Goal: Information Seeking & Learning: Learn about a topic

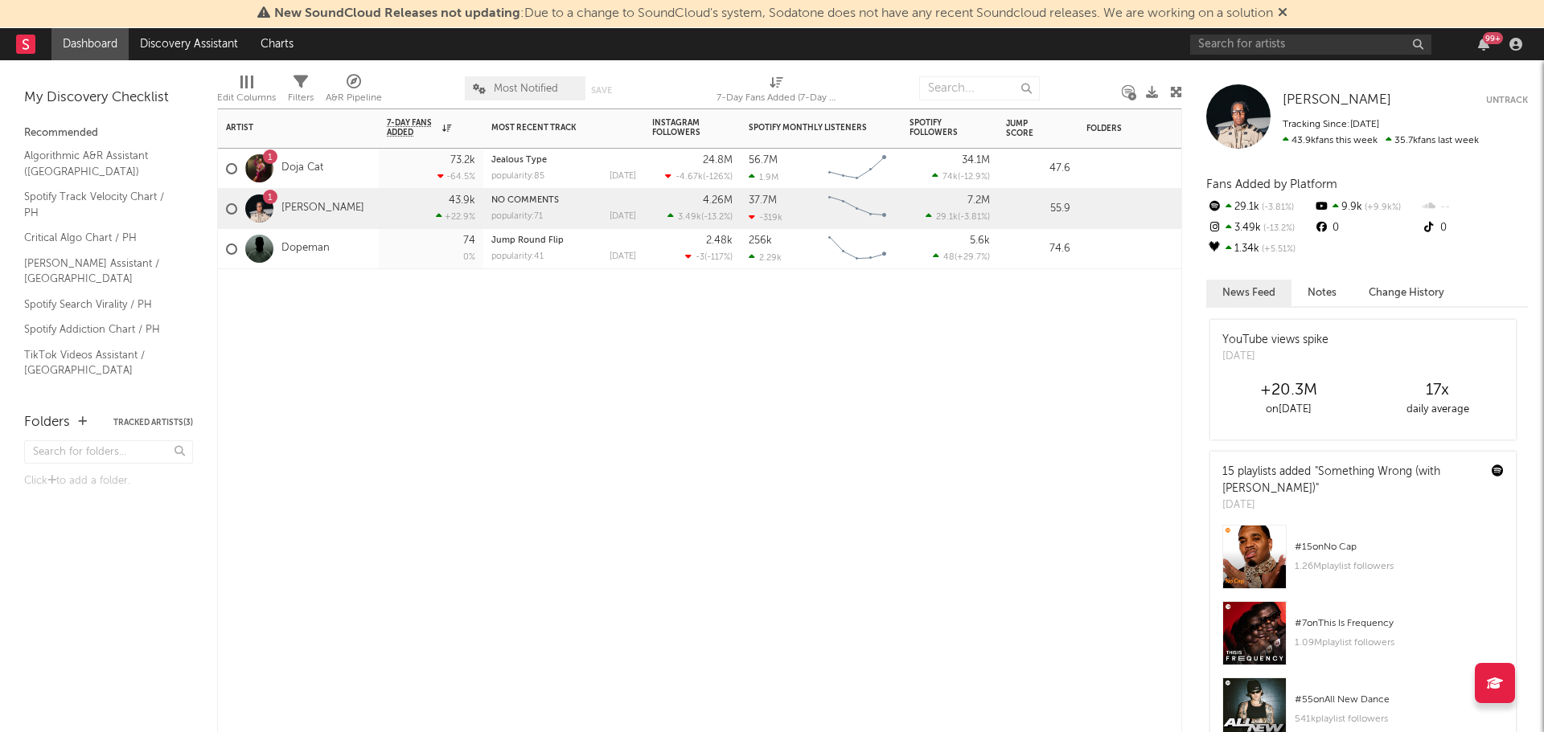
drag, startPoint x: 363, startPoint y: 525, endPoint x: 617, endPoint y: 388, distance: 288.5
click at [363, 524] on div "Artist Notifications 7-Day Fans Added WoW % Change Most Recent Track Popularity…" at bounding box center [699, 421] width 965 height 624
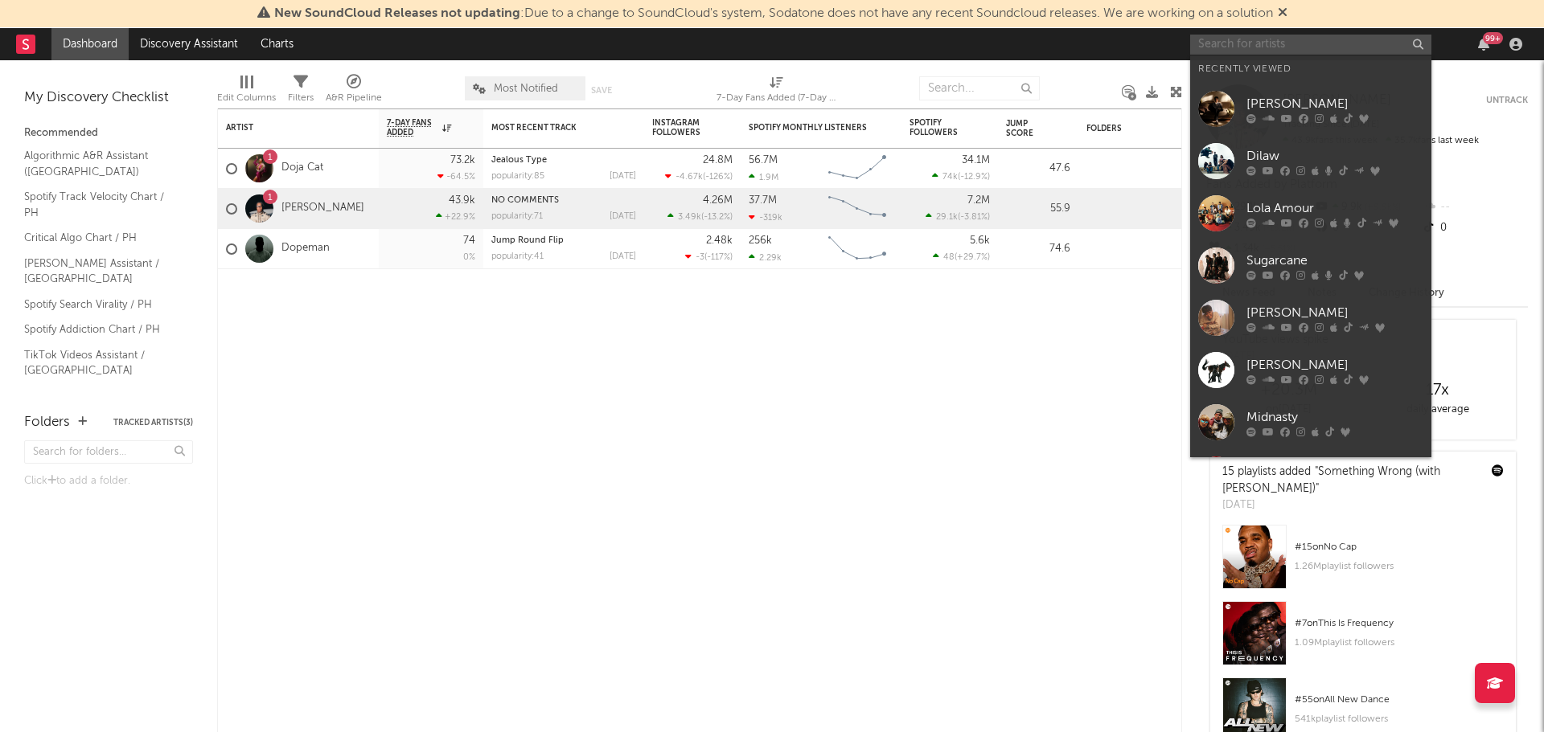
click at [1290, 43] on input "text" at bounding box center [1310, 45] width 241 height 20
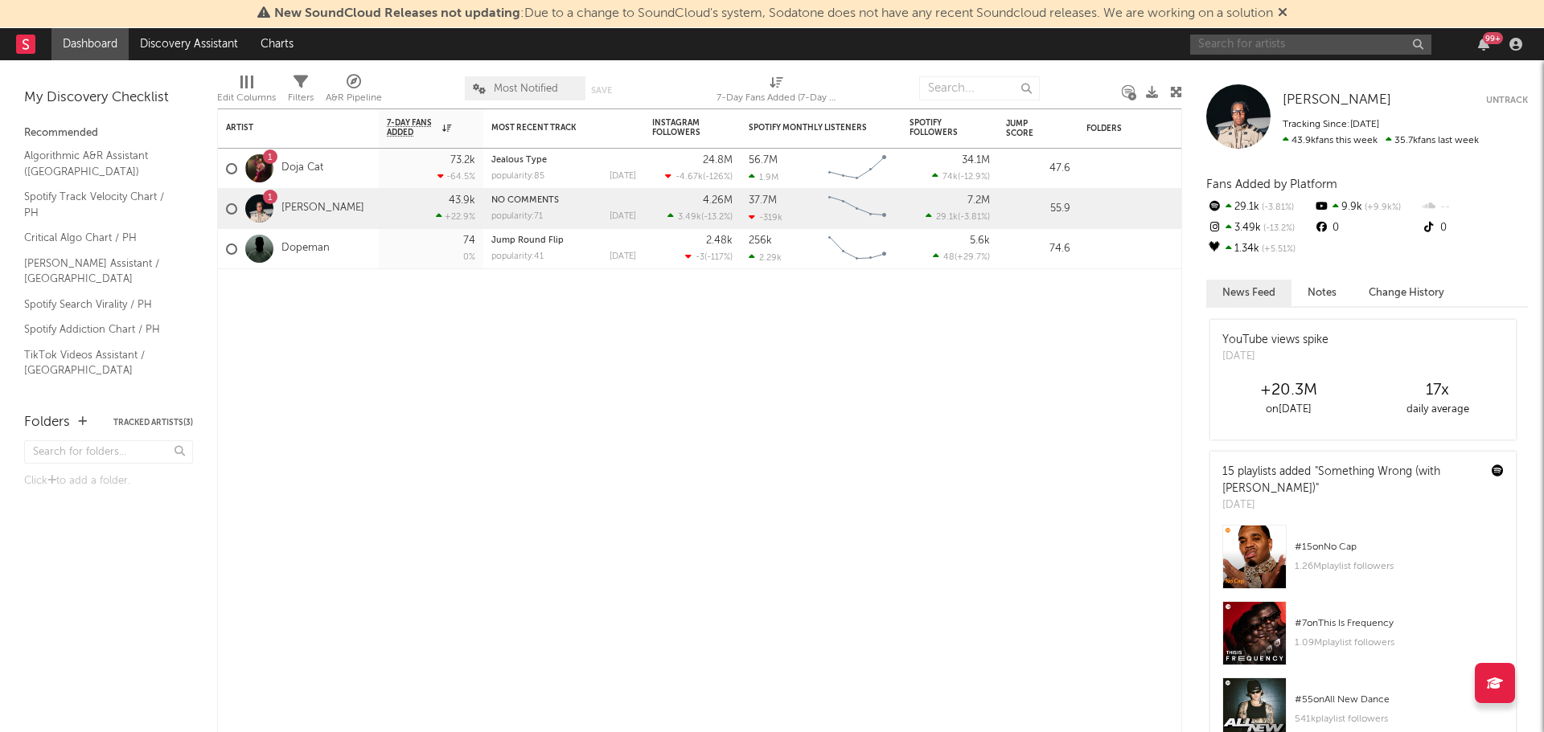
click at [1249, 45] on input "text" at bounding box center [1310, 45] width 241 height 20
type input "J"
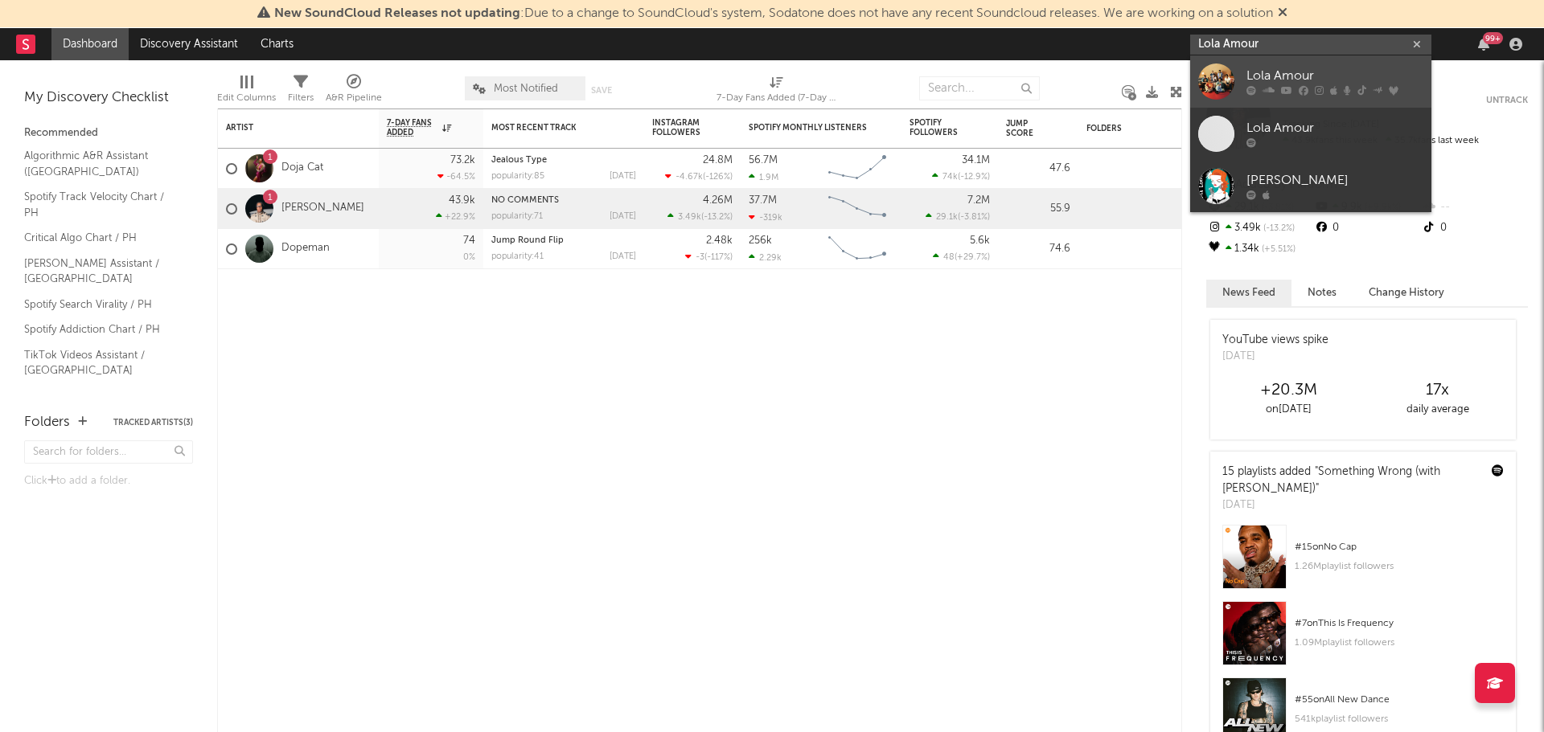
type input "Lola Amour"
click at [1206, 82] on div at bounding box center [1216, 82] width 36 height 36
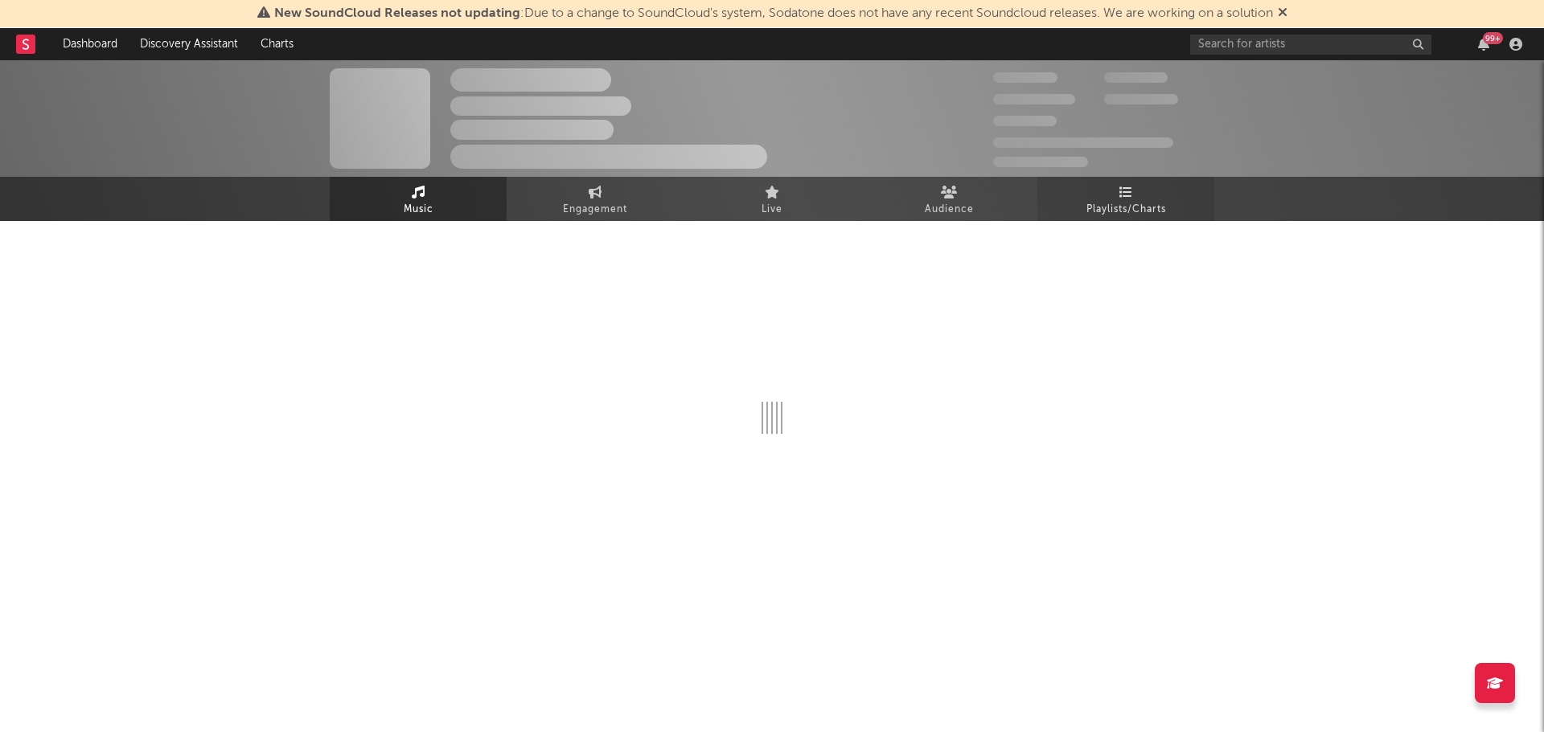
click at [1088, 194] on link "Playlists/Charts" at bounding box center [1125, 199] width 177 height 44
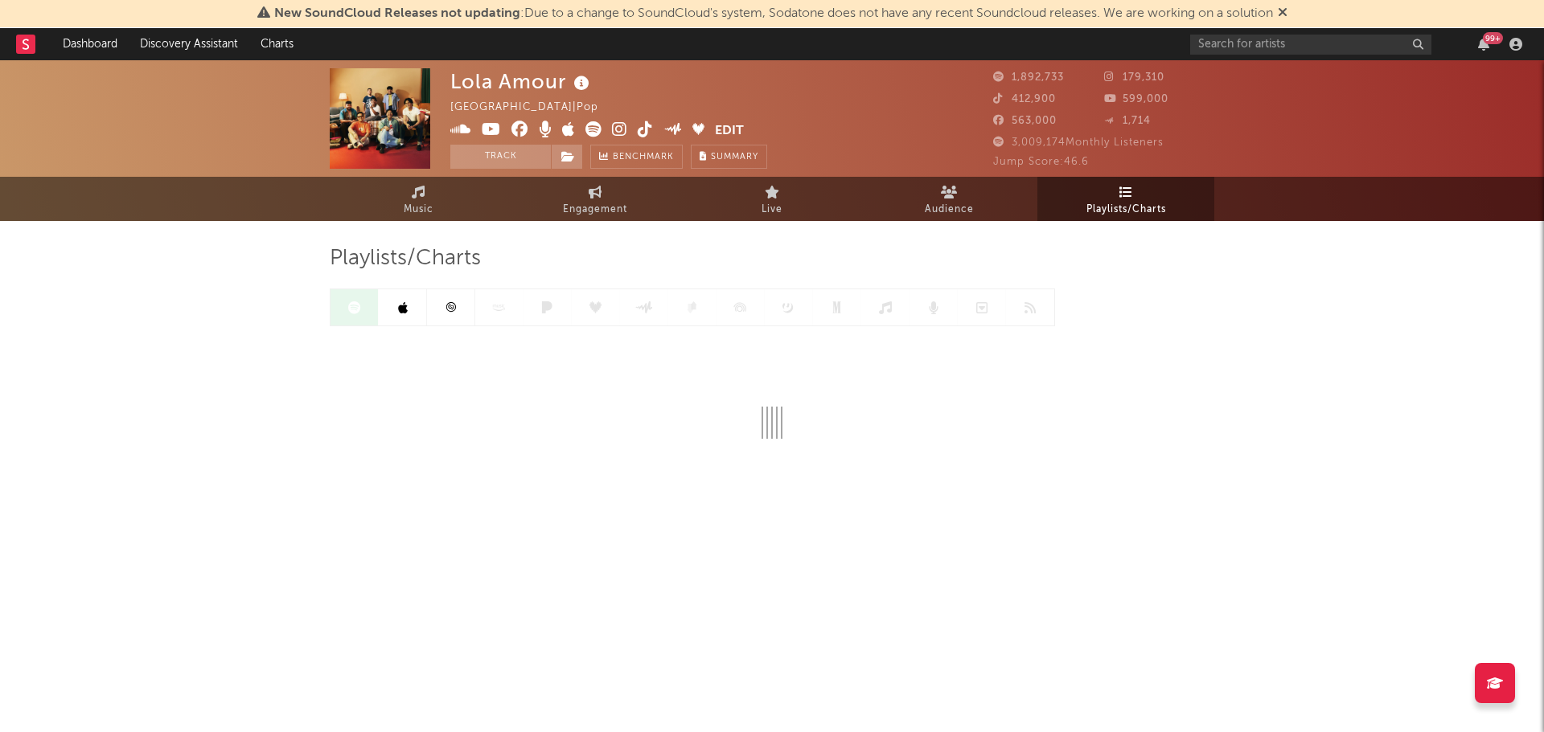
click at [404, 314] on icon at bounding box center [403, 307] width 10 height 13
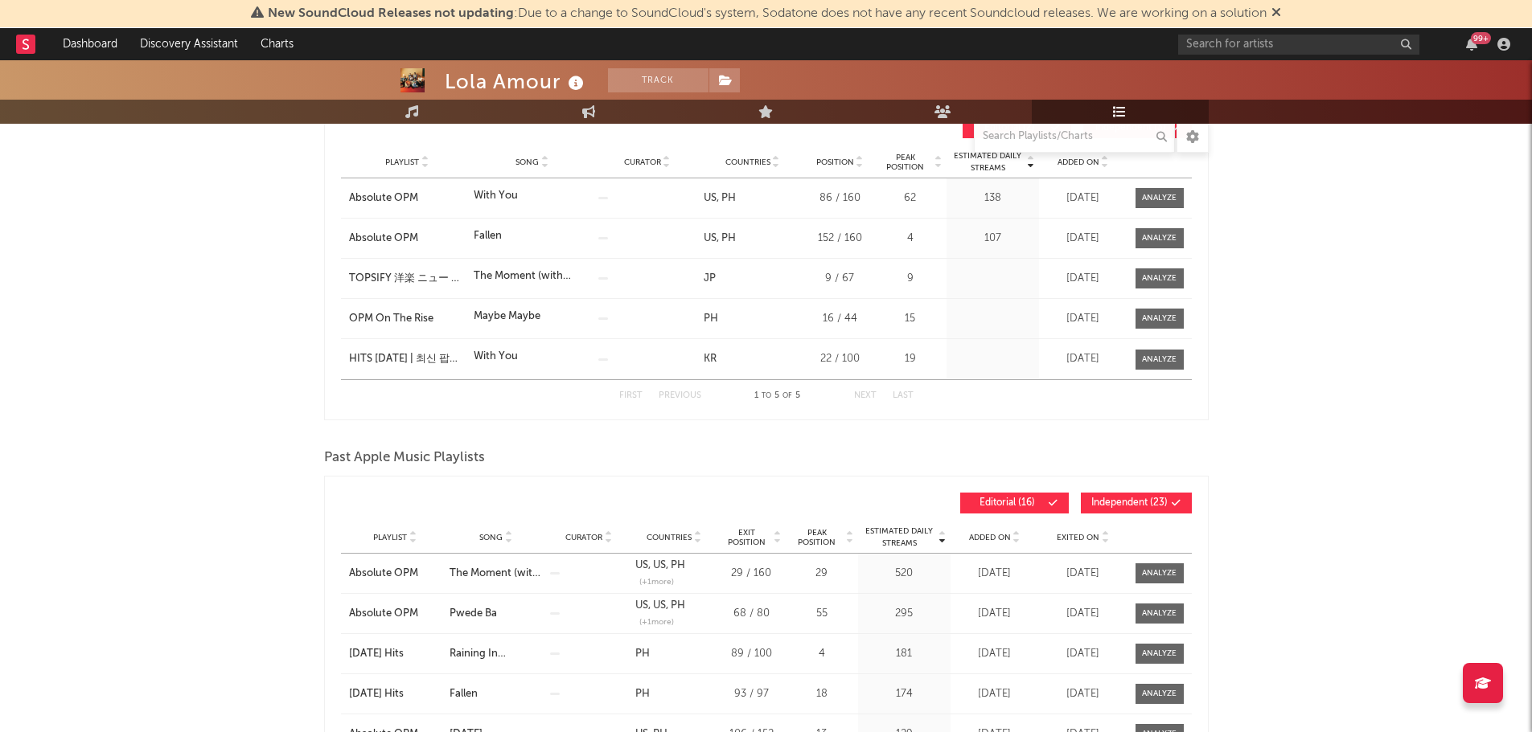
scroll to position [322, 0]
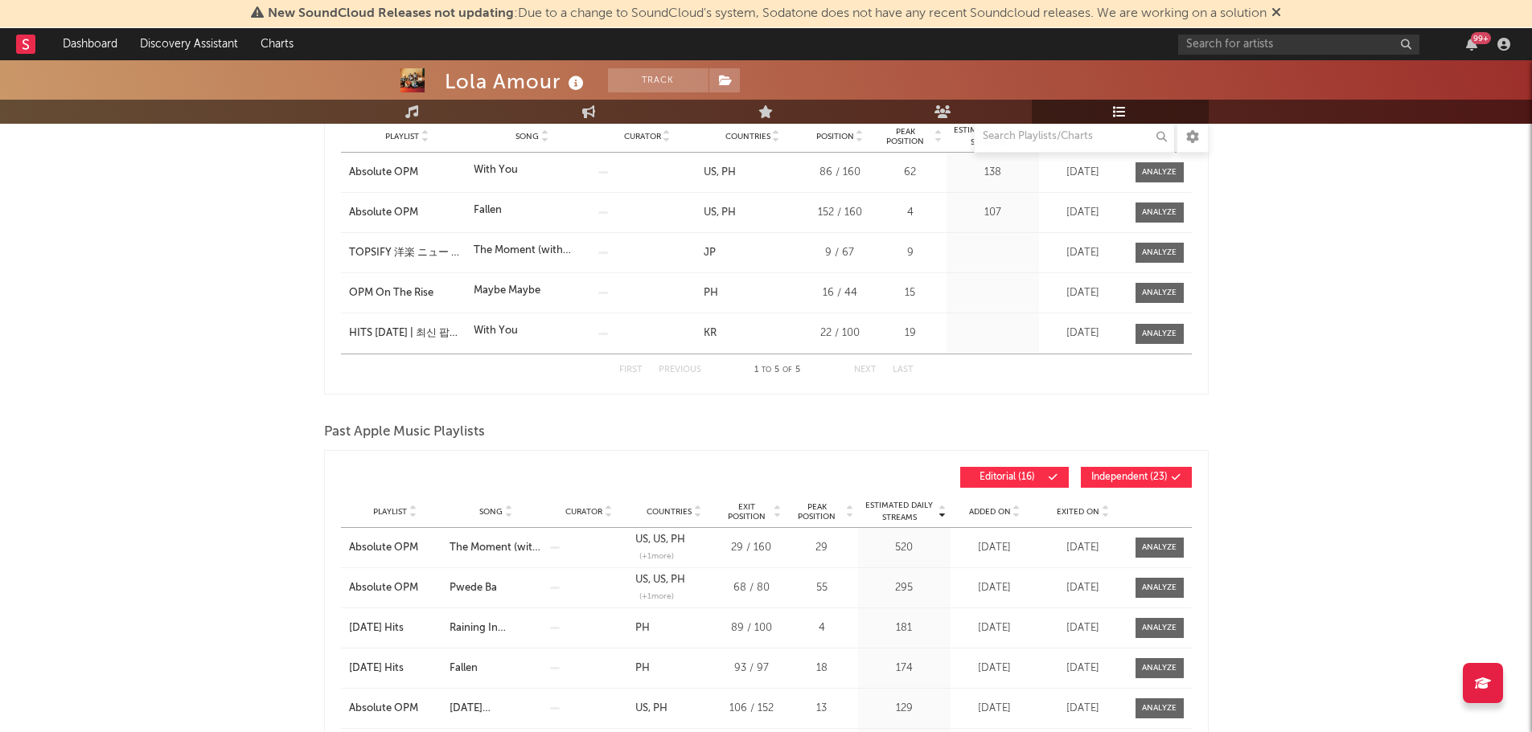
click at [1130, 484] on button "Independent ( 23 )" at bounding box center [1136, 477] width 111 height 21
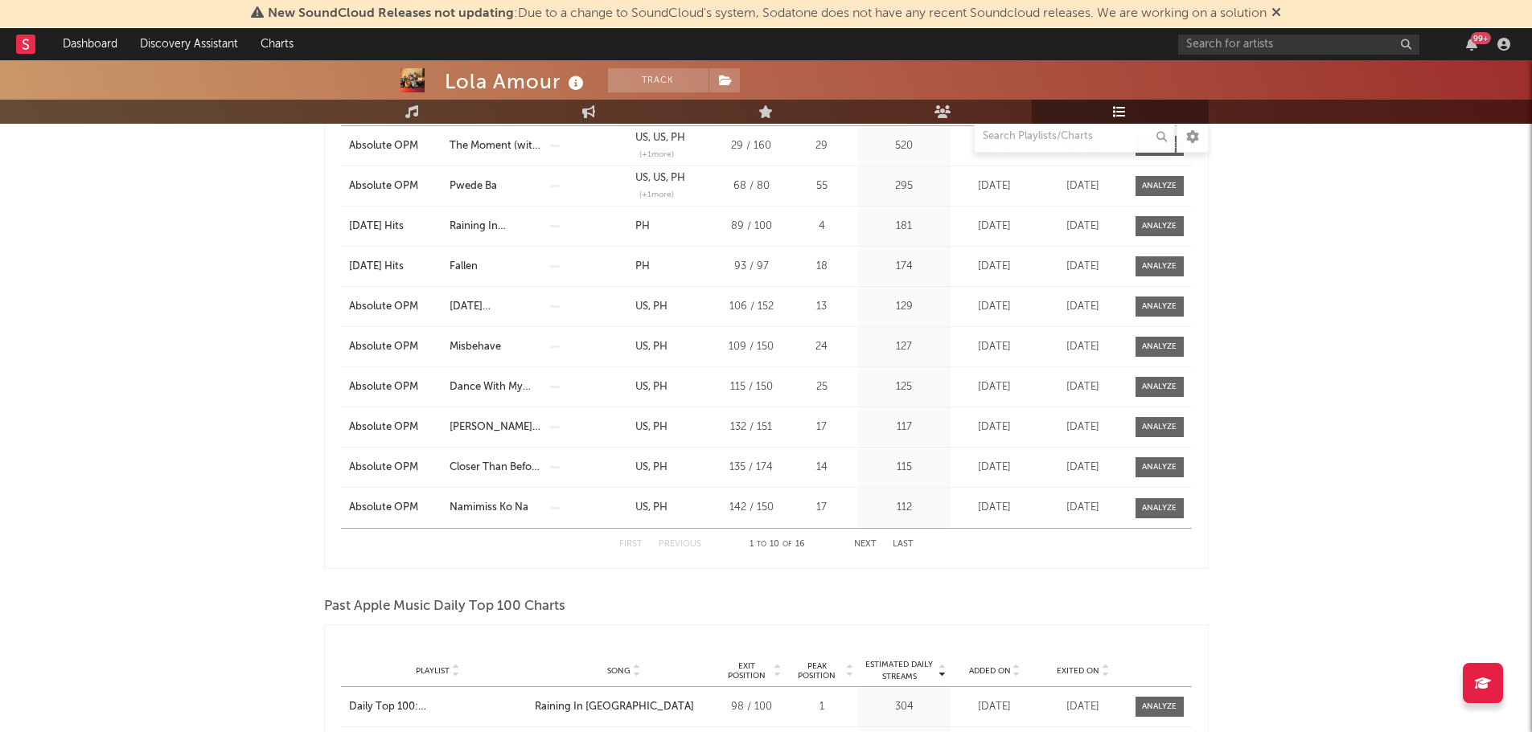
scroll to position [643, 0]
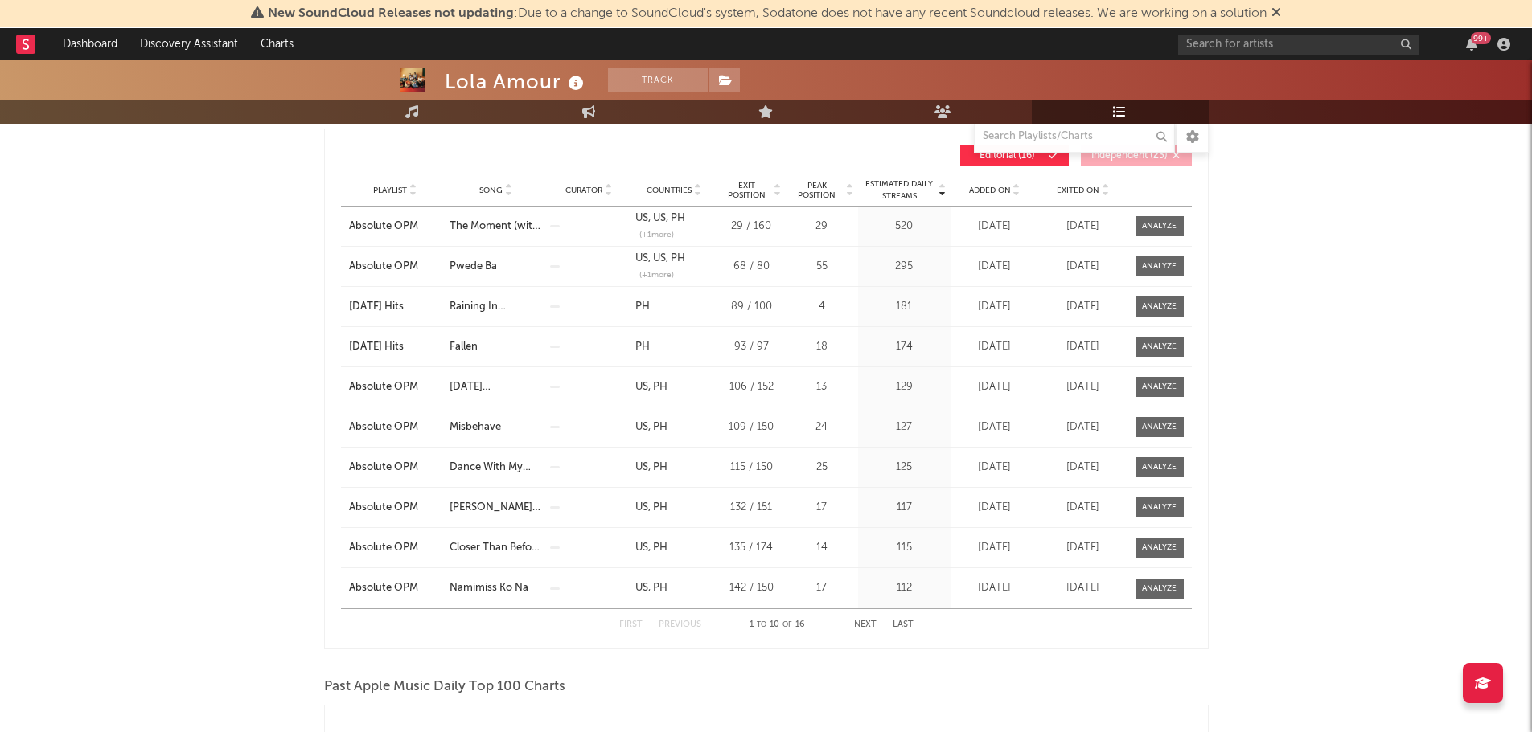
click at [863, 625] on button "Next" at bounding box center [865, 625] width 23 height 9
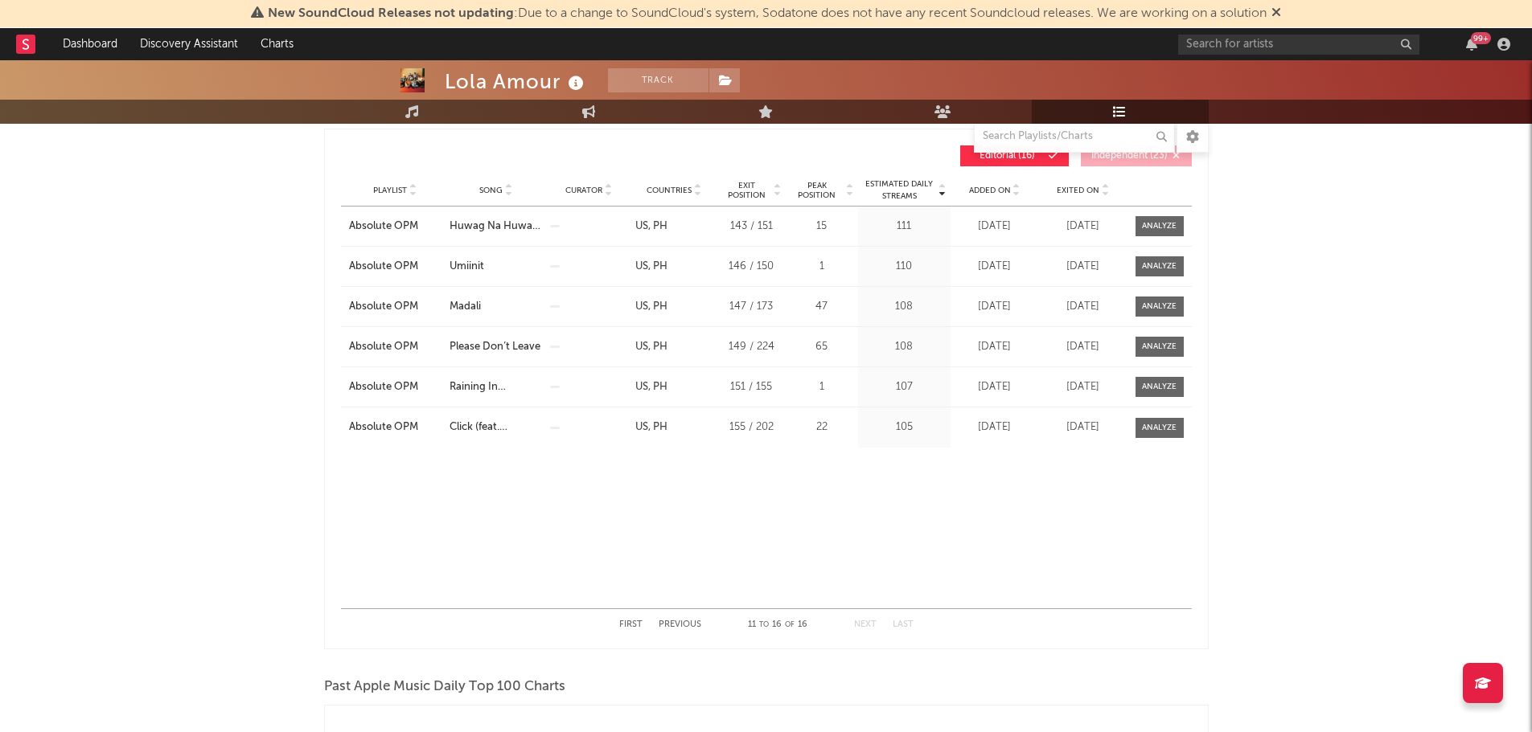
click at [696, 626] on button "Previous" at bounding box center [679, 625] width 43 height 9
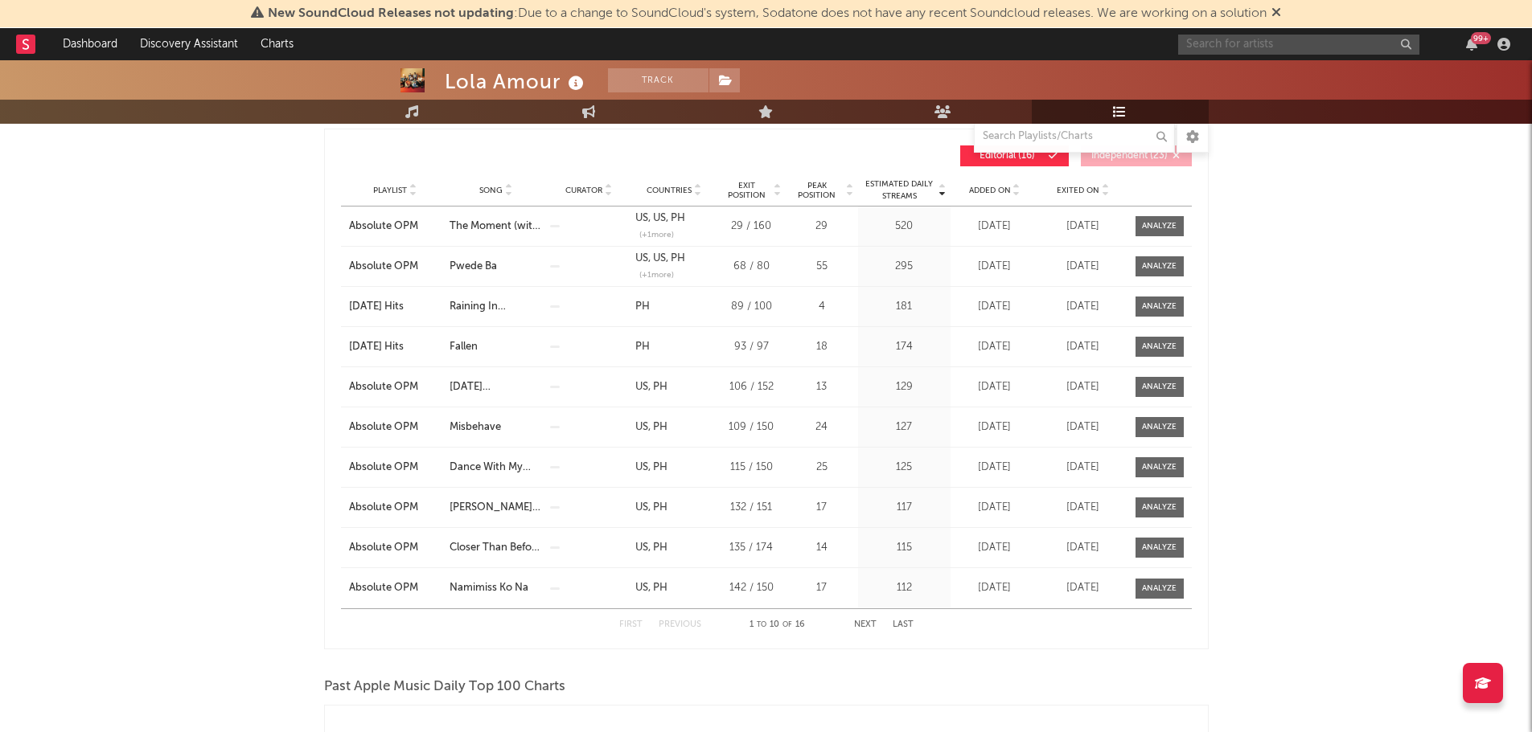
click at [1262, 43] on input "text" at bounding box center [1298, 45] width 241 height 20
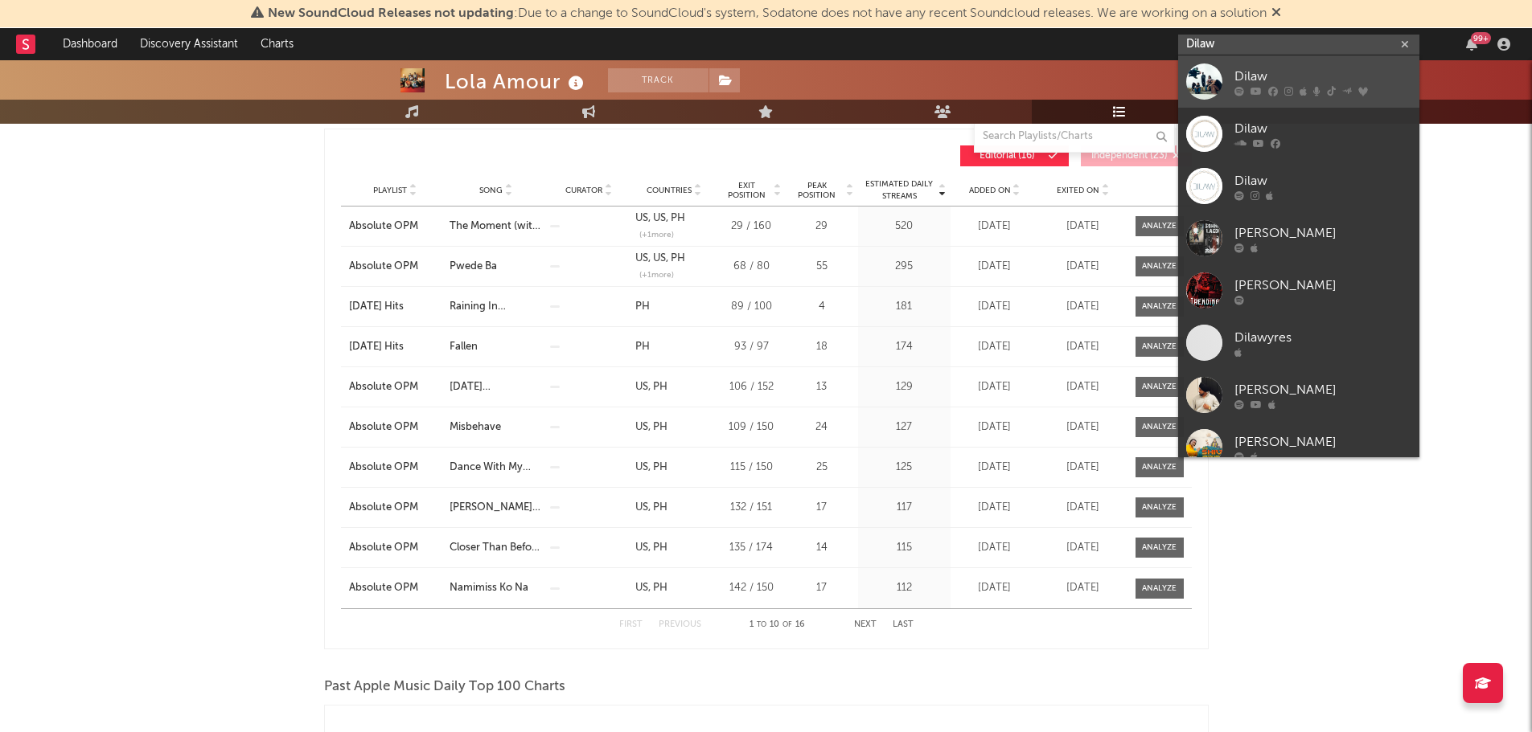
type input "Dilaw"
click at [1273, 71] on div "Dilaw" at bounding box center [1322, 76] width 177 height 19
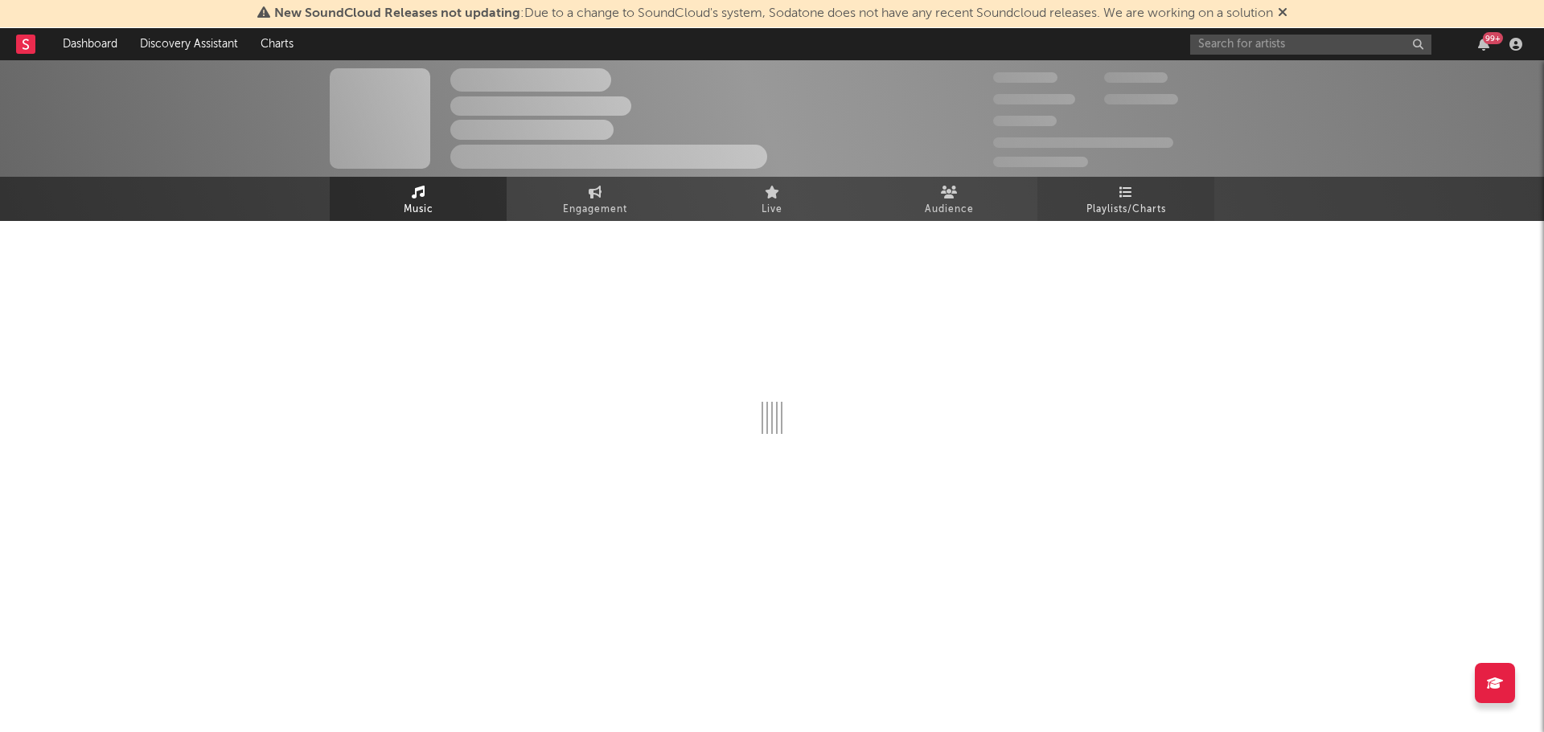
click at [1187, 210] on link "Playlists/Charts" at bounding box center [1125, 199] width 177 height 44
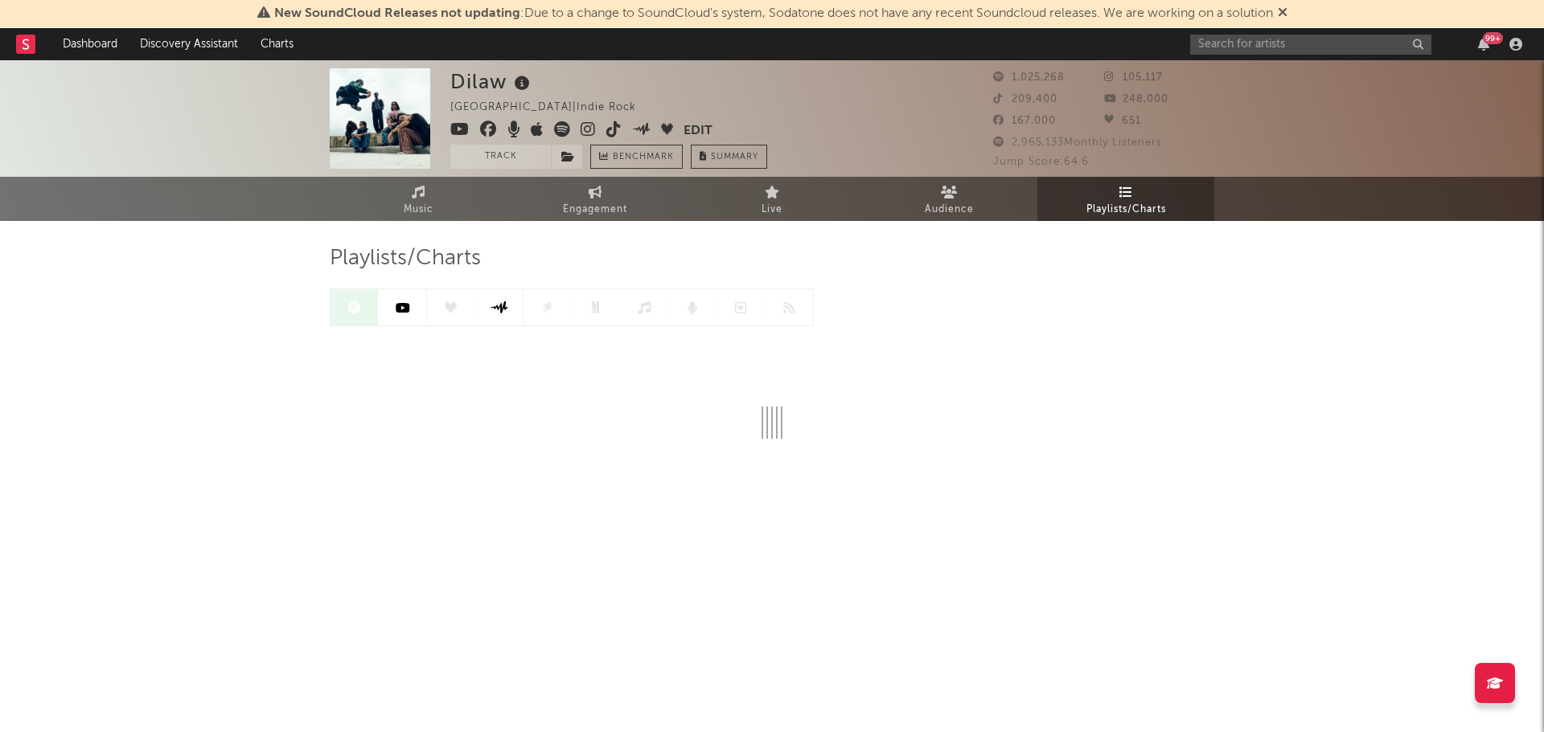
click at [399, 309] on icon at bounding box center [403, 307] width 14 height 13
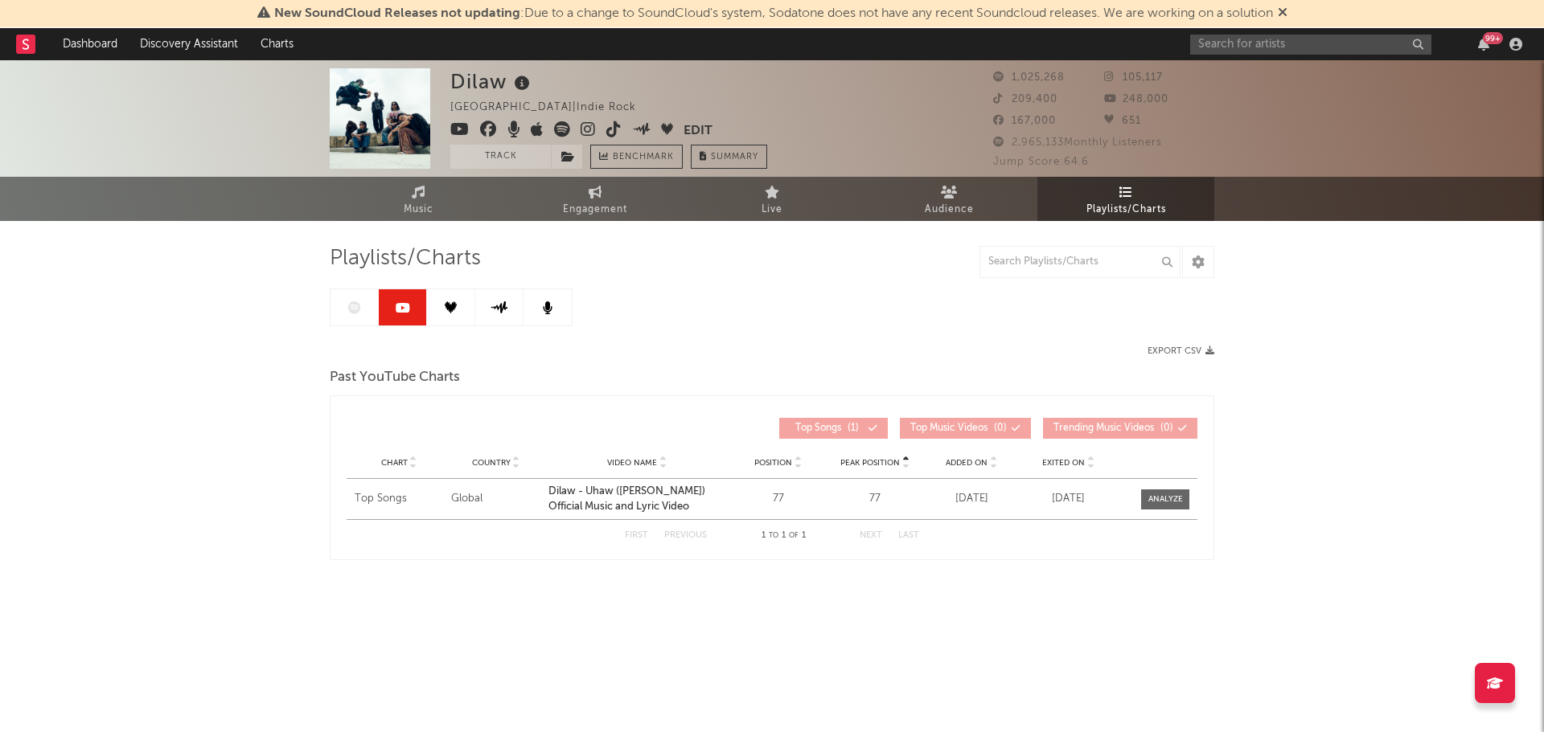
click at [354, 313] on div at bounding box center [451, 308] width 243 height 38
click at [354, 313] on icon at bounding box center [354, 307] width 13 height 13
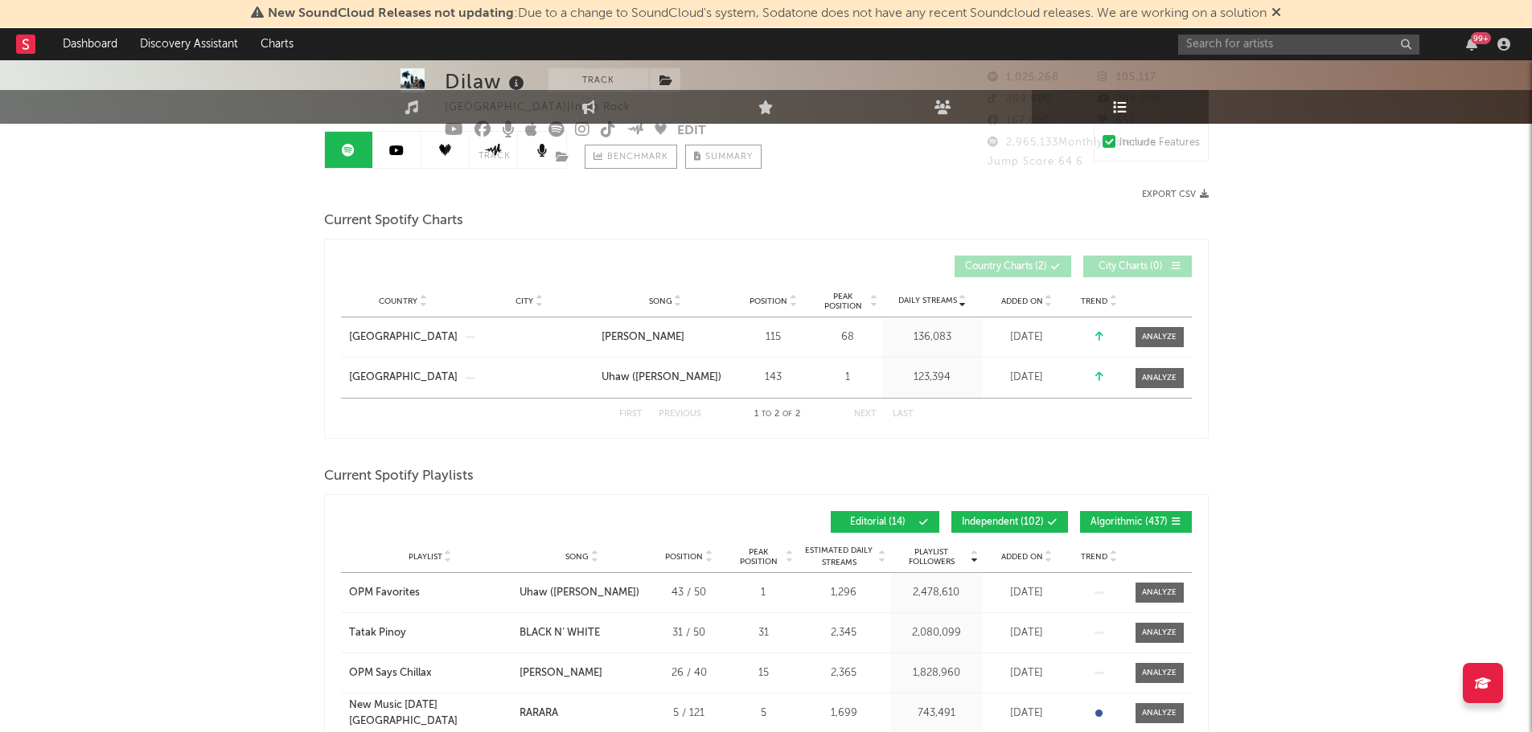
scroll to position [161, 0]
